Goal: Transaction & Acquisition: Book appointment/travel/reservation

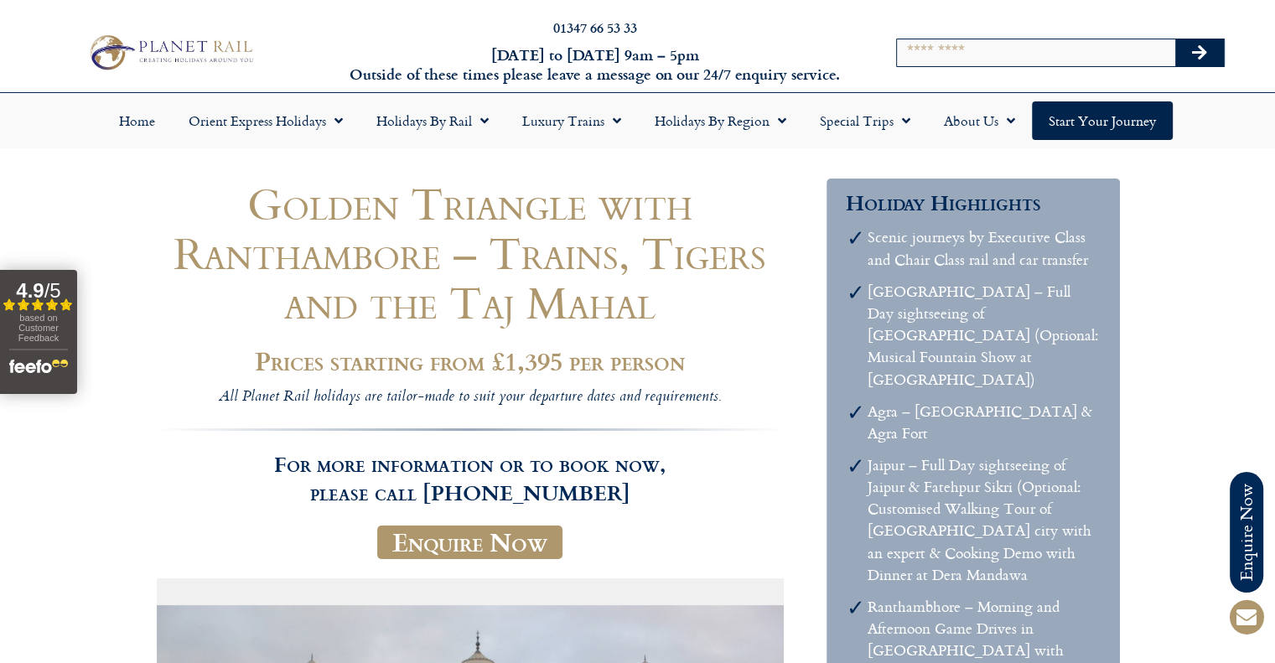
click at [1021, 42] on input "Search" at bounding box center [1036, 52] width 278 height 27
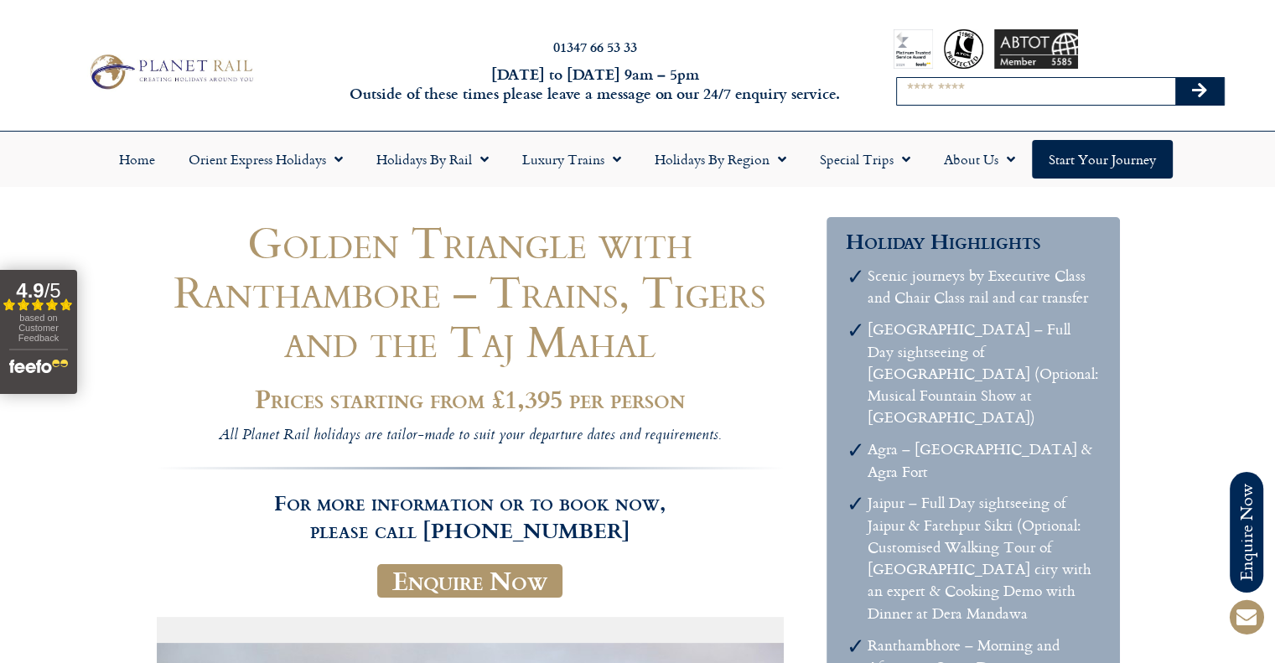
click at [952, 90] on input "Search" at bounding box center [1036, 91] width 278 height 27
type input "**********"
click at [1176, 78] on button "Search" at bounding box center [1200, 91] width 49 height 27
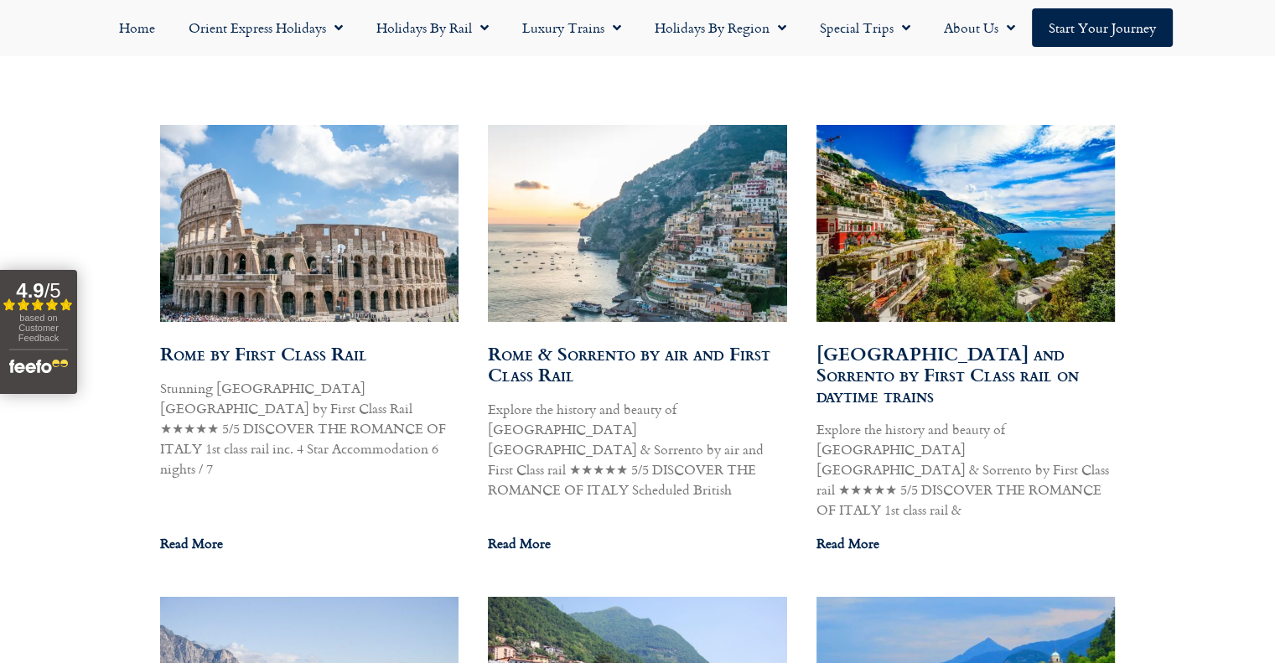
scroll to position [966, 0]
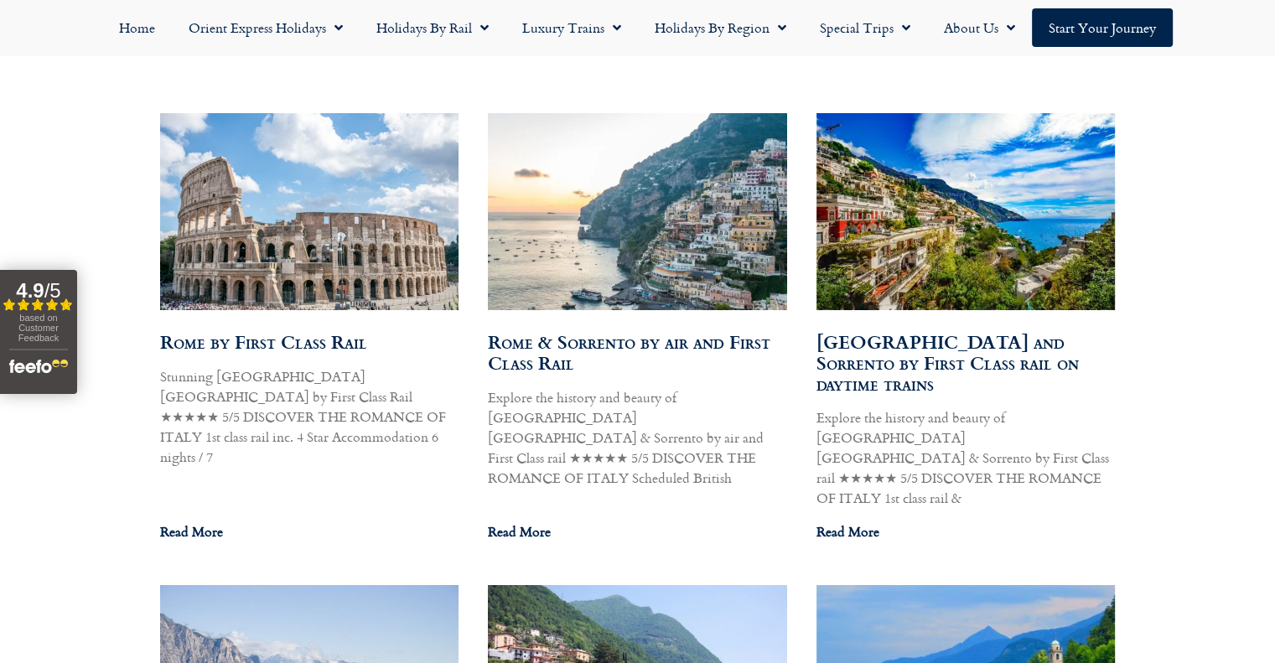
click at [217, 208] on img at bounding box center [309, 211] width 302 height 201
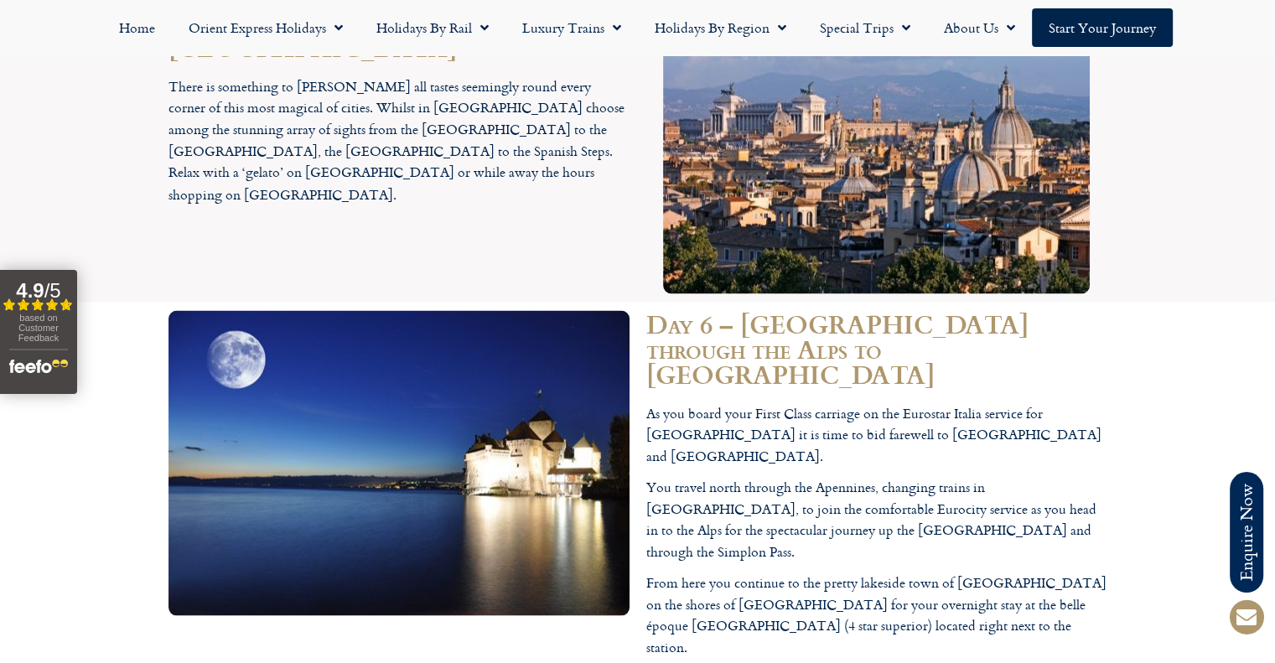
scroll to position [2927, 0]
